Goal: Find specific page/section: Find specific page/section

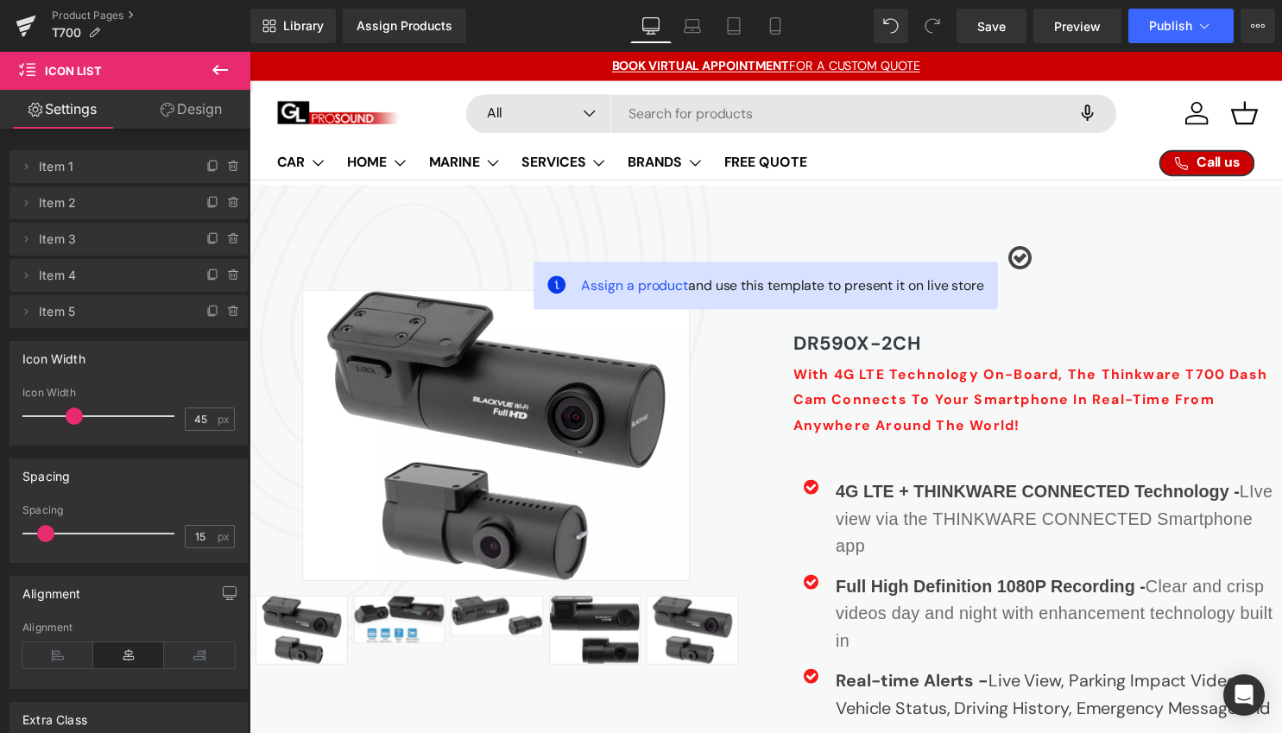
click at [214, 73] on icon at bounding box center [220, 70] width 21 height 21
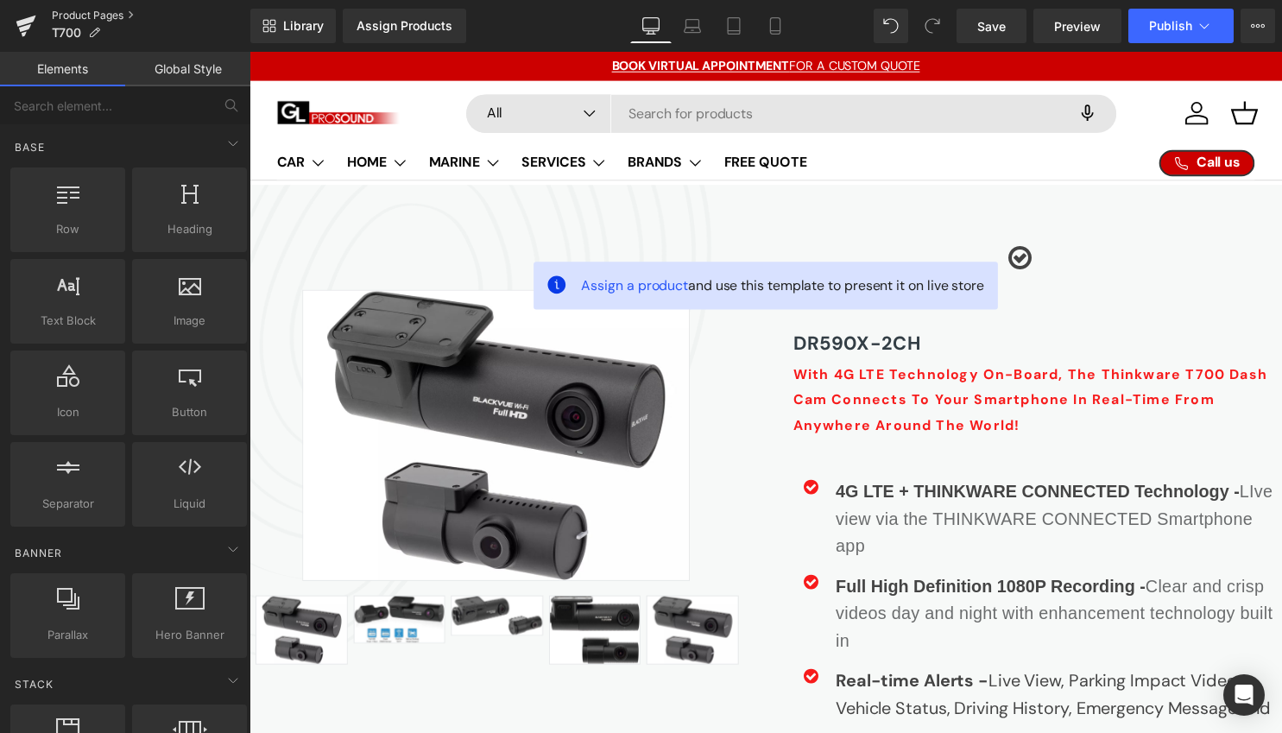
click at [90, 13] on link "Product Pages" at bounding box center [151, 16] width 199 height 14
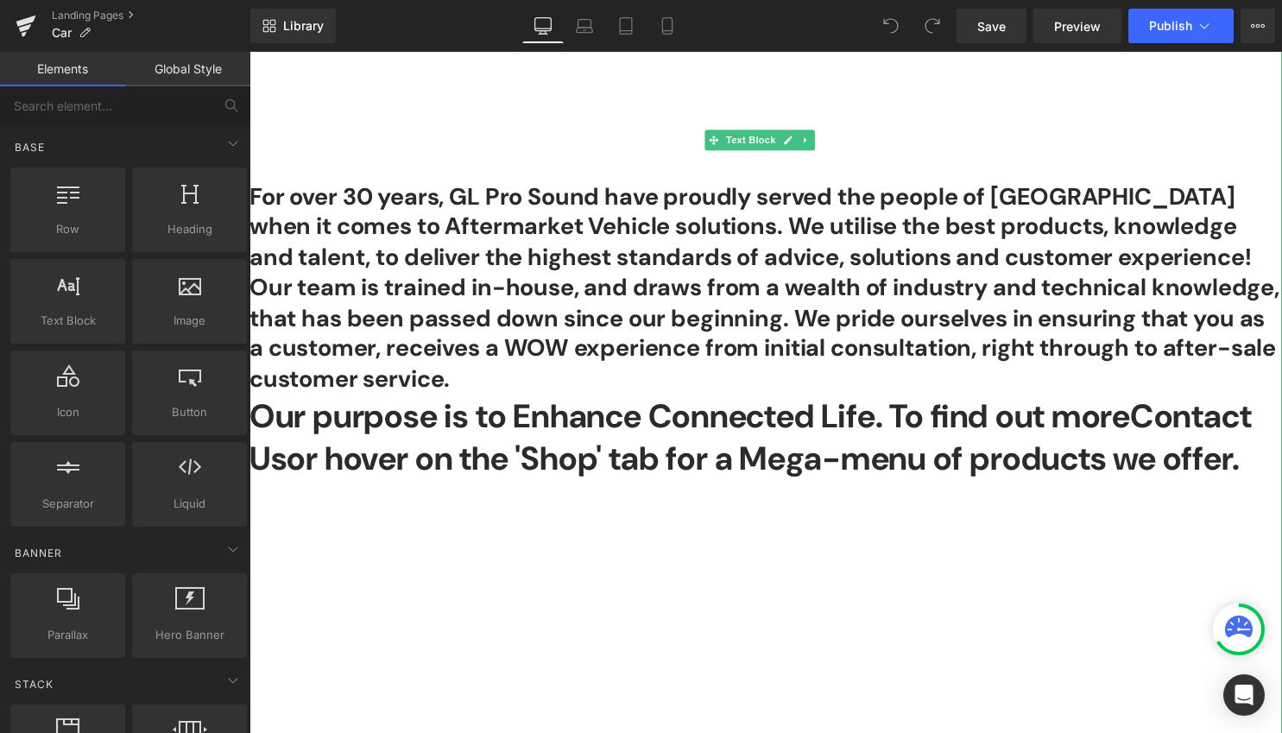
scroll to position [878, 0]
